Goal: Transaction & Acquisition: Purchase product/service

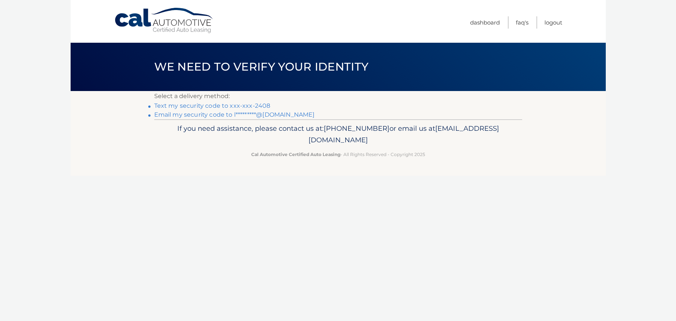
click at [256, 108] on link "Text my security code to xxx-xxx-2408" at bounding box center [212, 105] width 116 height 7
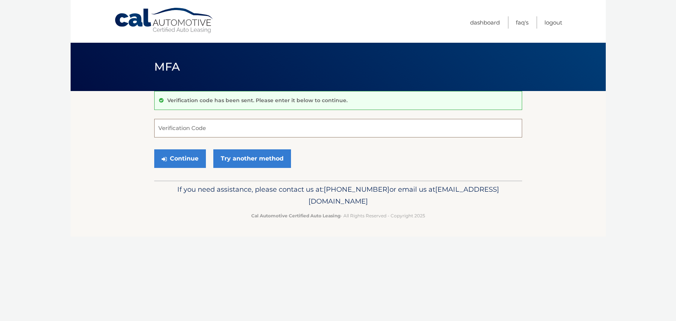
drag, startPoint x: 181, startPoint y: 129, endPoint x: 186, endPoint y: 127, distance: 5.4
click at [181, 129] on input "Verification Code" at bounding box center [338, 128] width 368 height 19
type input "180234"
click at [186, 152] on button "Continue" at bounding box center [180, 158] width 52 height 19
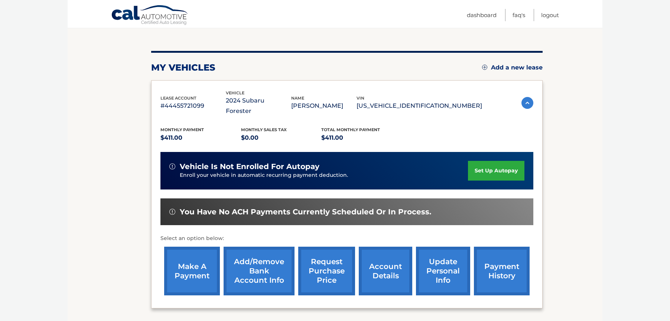
scroll to position [74, 0]
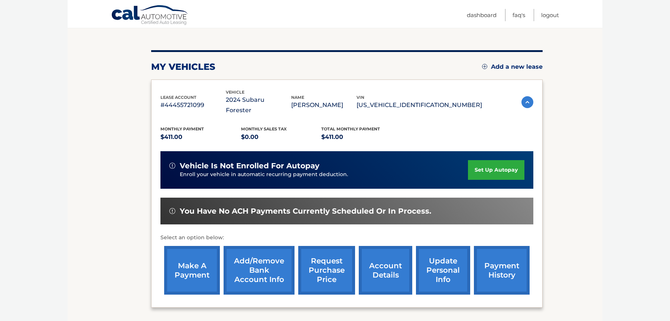
click at [191, 255] on link "make a payment" at bounding box center [192, 270] width 56 height 49
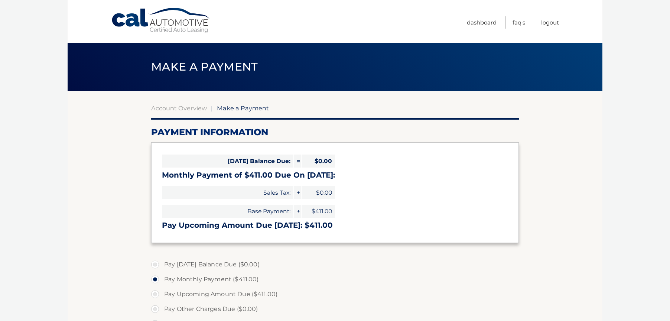
select select "YjY4ZjRhMzQtNGFmNy00MGJmLTkyNmUtNWJhMzJhZGQzMzhi"
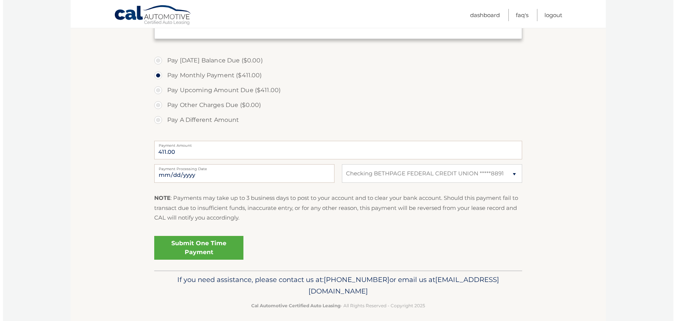
scroll to position [210, 0]
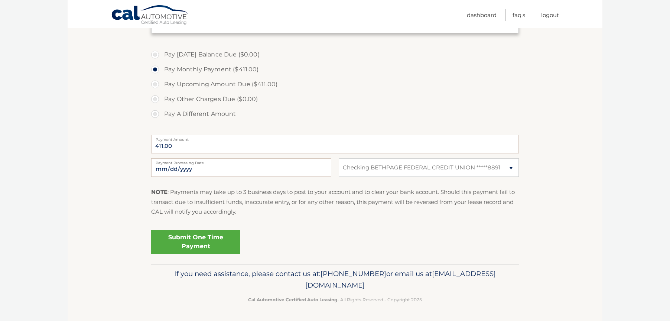
click at [204, 238] on link "Submit One Time Payment" at bounding box center [195, 242] width 89 height 24
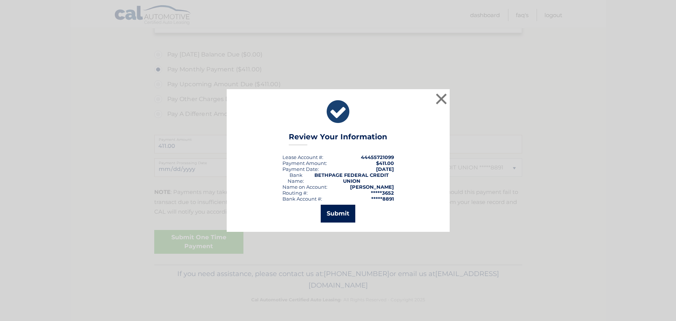
click at [344, 210] on button "Submit" at bounding box center [338, 214] width 35 height 18
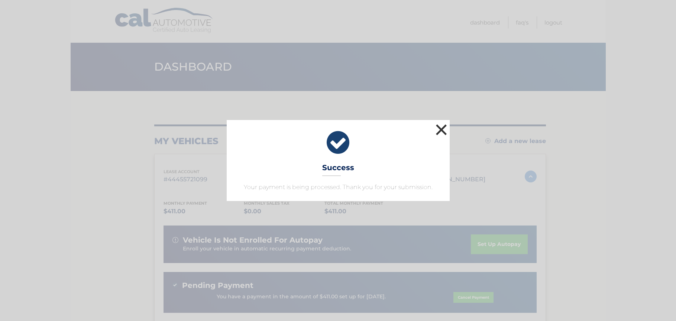
click at [441, 134] on button "×" at bounding box center [441, 129] width 15 height 15
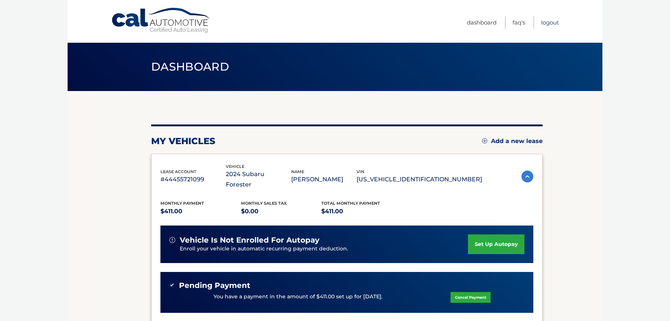
click at [549, 23] on link "Logout" at bounding box center [550, 22] width 18 height 12
